Goal: Transaction & Acquisition: Purchase product/service

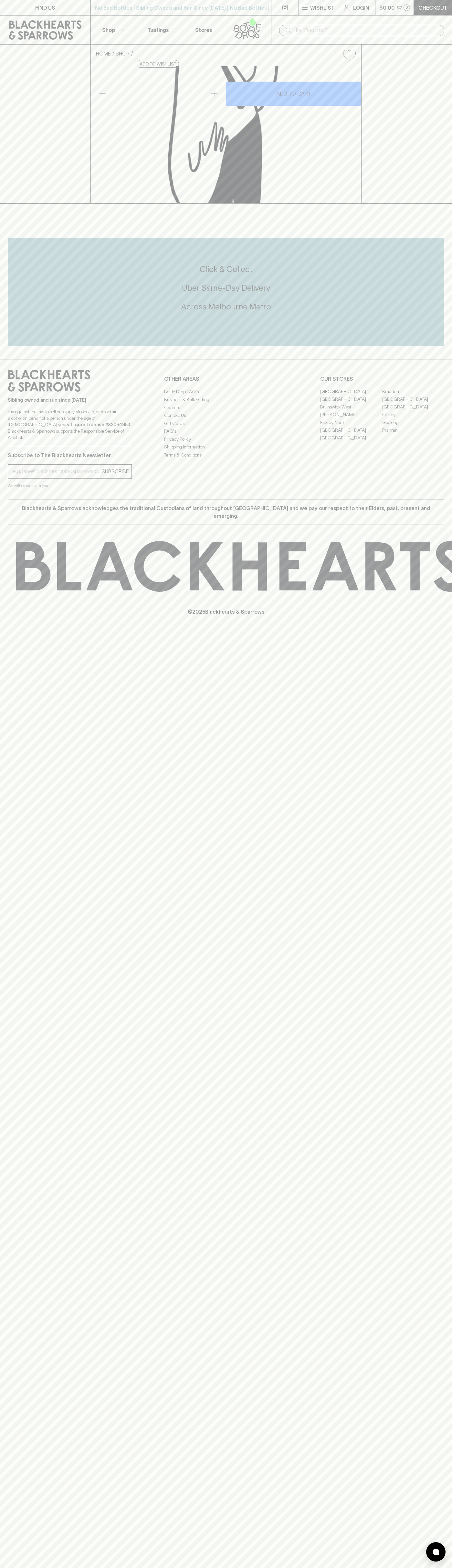
click at [450, 14] on link "Checkout" at bounding box center [433, 7] width 38 height 15
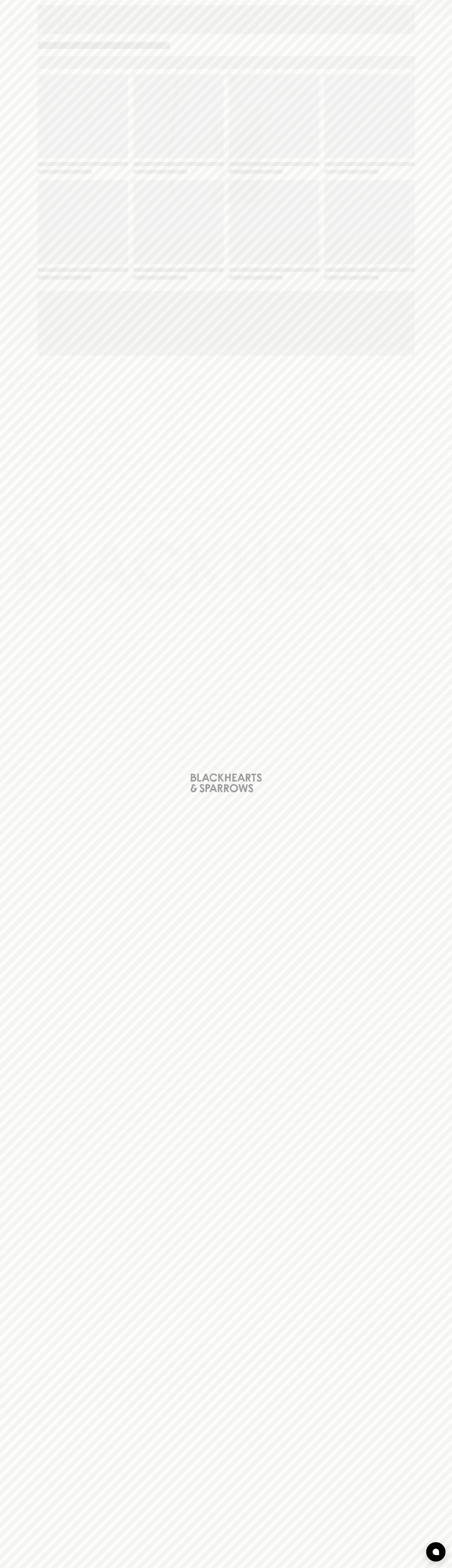
click at [438, 401] on div "Loading" at bounding box center [226, 784] width 452 height 1568
click at [359, 1567] on html "FIND US | No Bad Bottles | Sibling Owned and Run Since [DATE] | No Bad Bottles …" at bounding box center [226, 784] width 452 height 1568
click at [14, 936] on div "Loading" at bounding box center [226, 784] width 452 height 1568
